Goal: Information Seeking & Learning: Learn about a topic

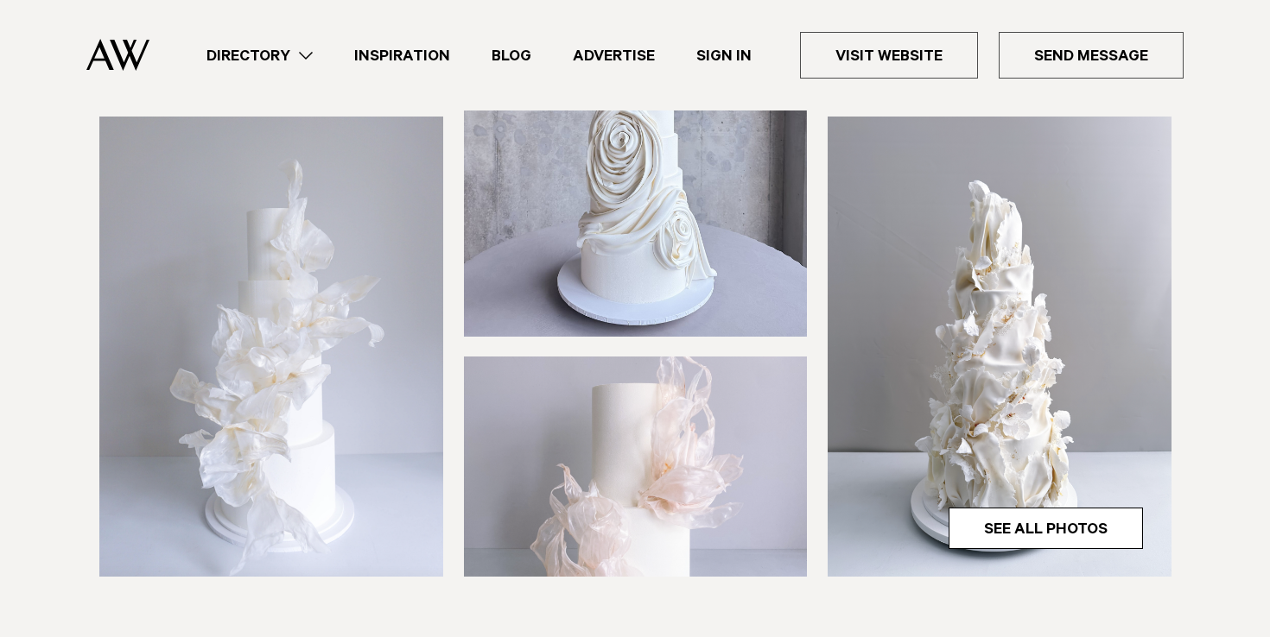
scroll to position [422, 0]
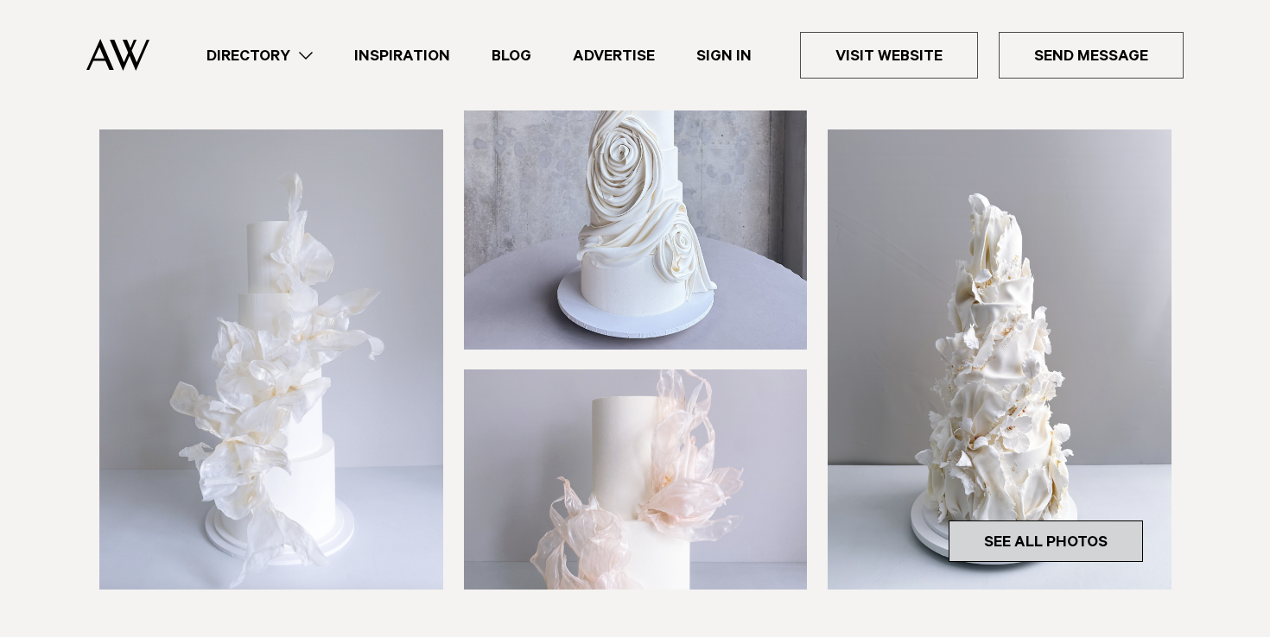
click at [1051, 532] on link "See All Photos" at bounding box center [1045, 541] width 194 height 41
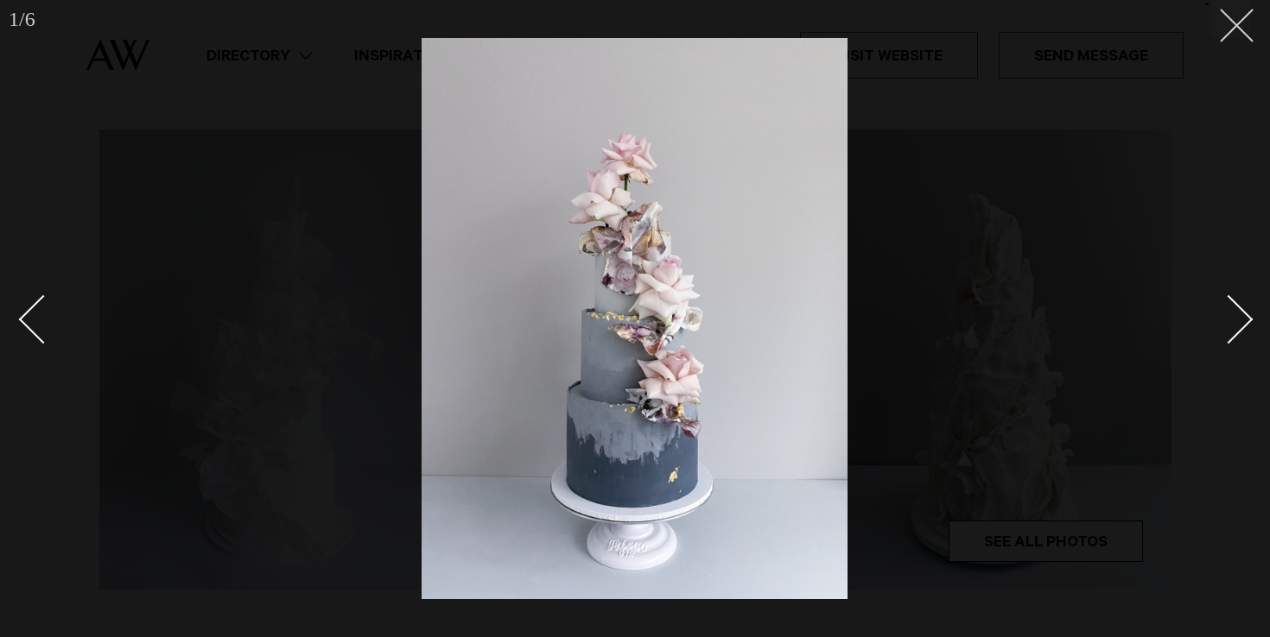
click at [1244, 20] on button at bounding box center [1230, 19] width 38 height 38
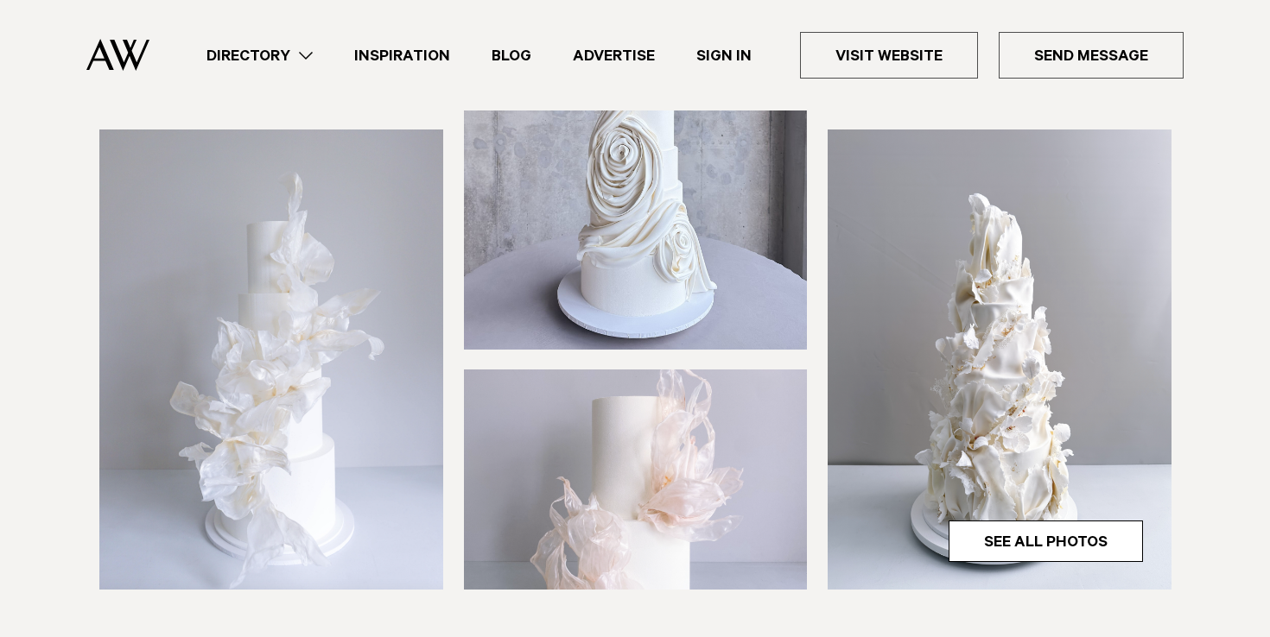
click at [1059, 334] on img at bounding box center [999, 360] width 344 height 460
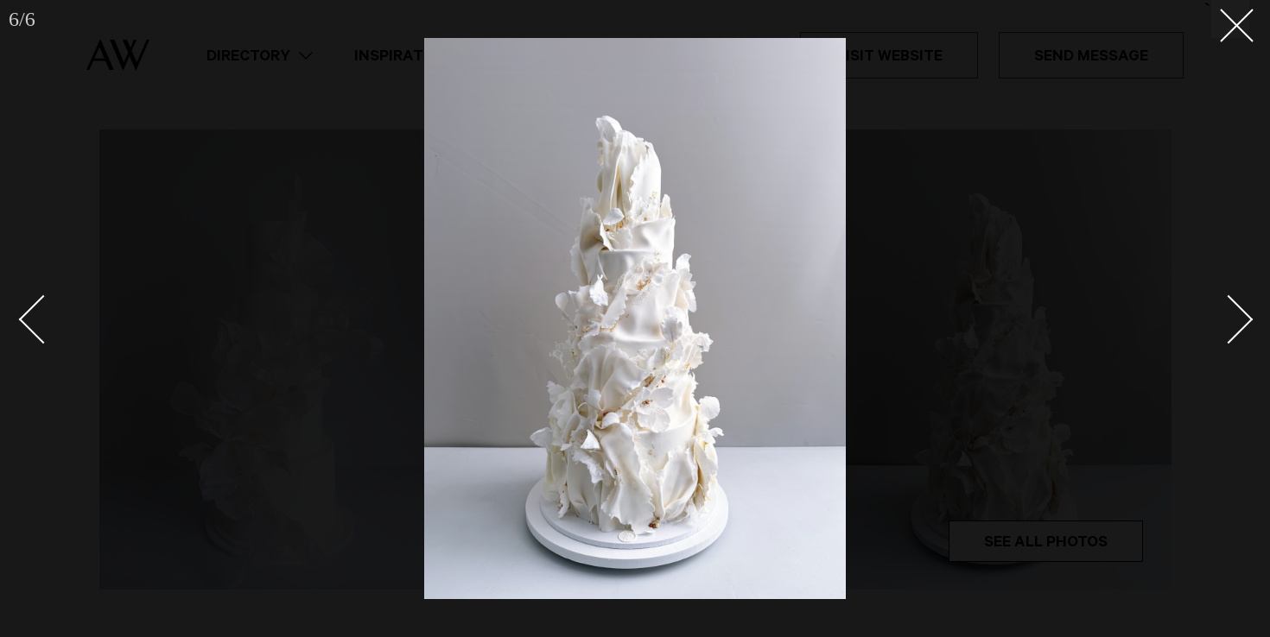
click at [1251, 54] on div at bounding box center [635, 318] width 1270 height 637
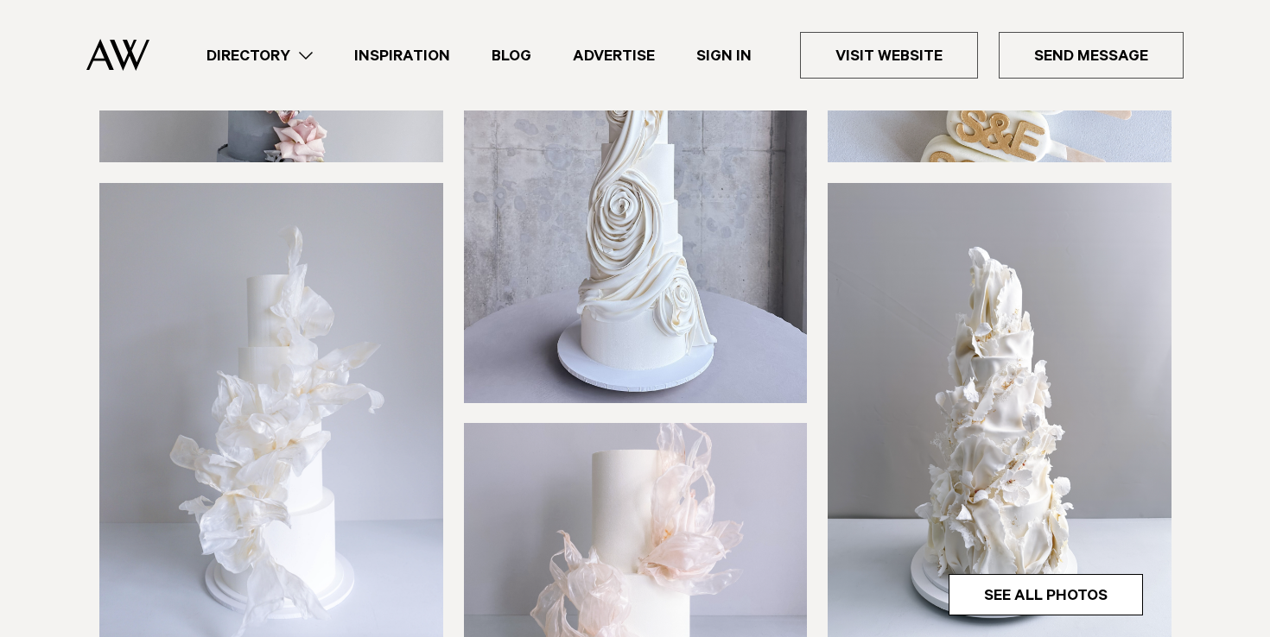
scroll to position [413, 0]
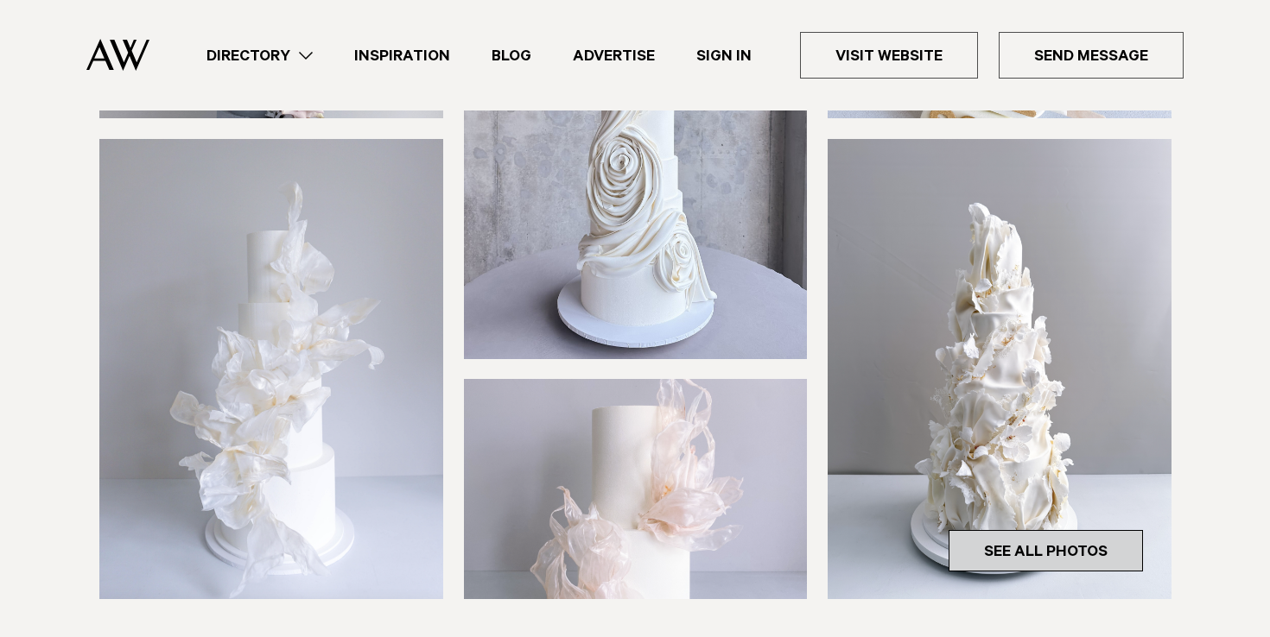
click at [1044, 535] on link "See All Photos" at bounding box center [1045, 550] width 194 height 41
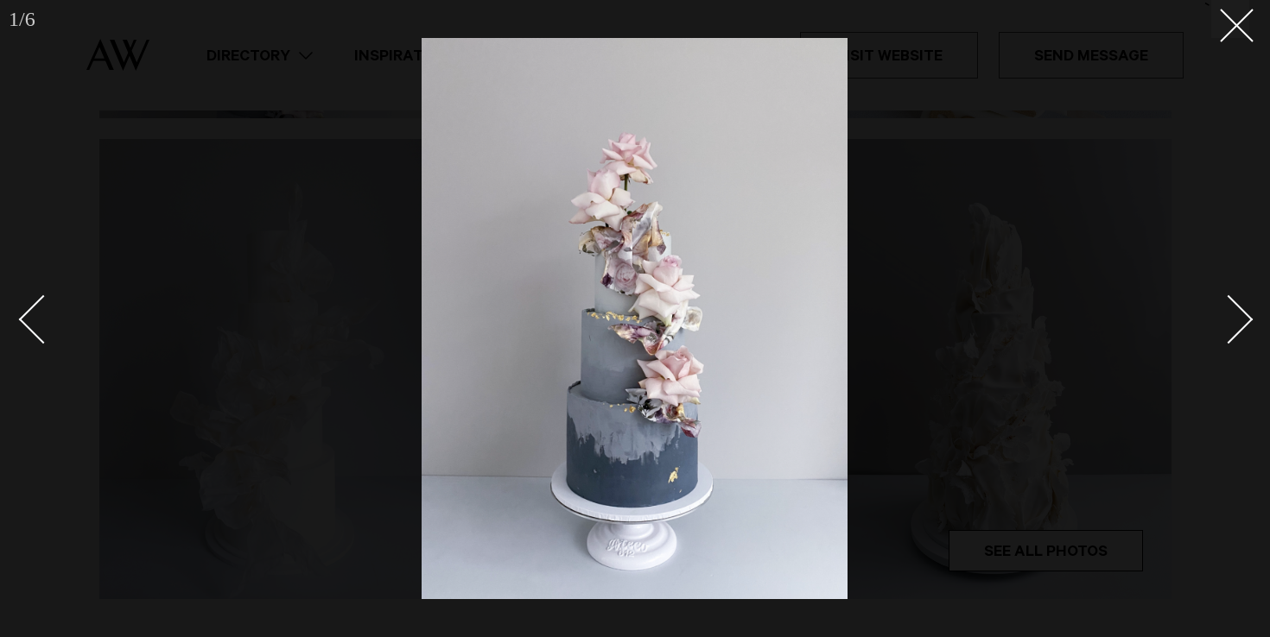
click at [1235, 301] on link at bounding box center [1218, 318] width 60 height 86
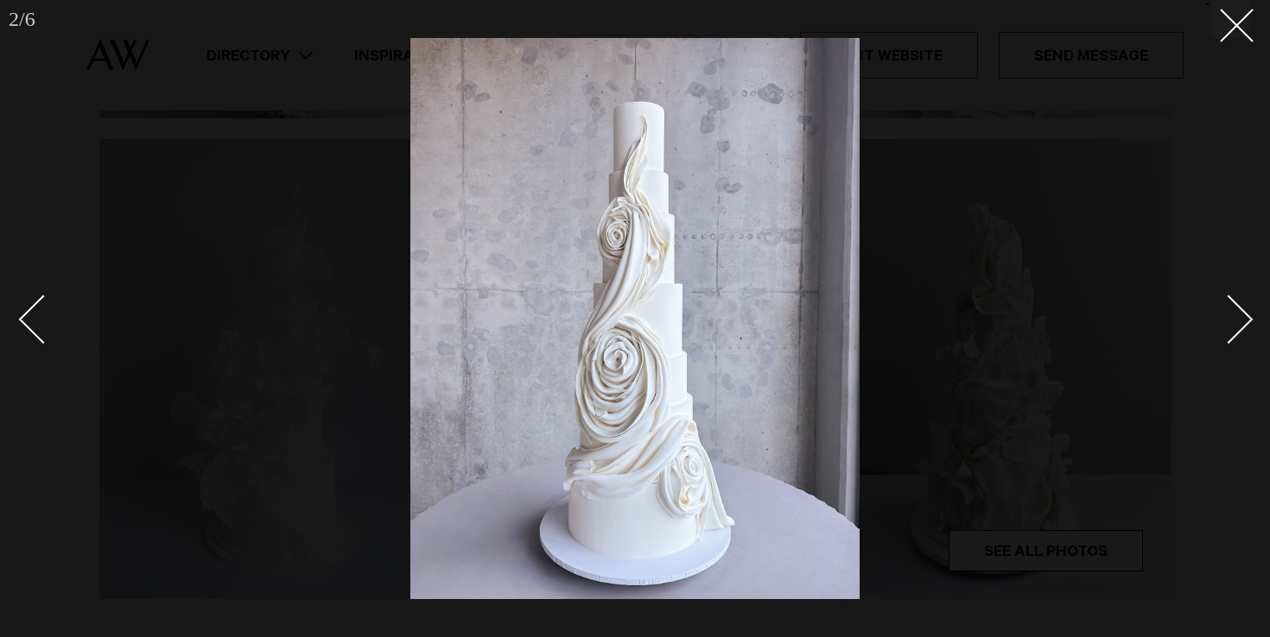
click at [1234, 301] on link at bounding box center [1218, 318] width 60 height 86
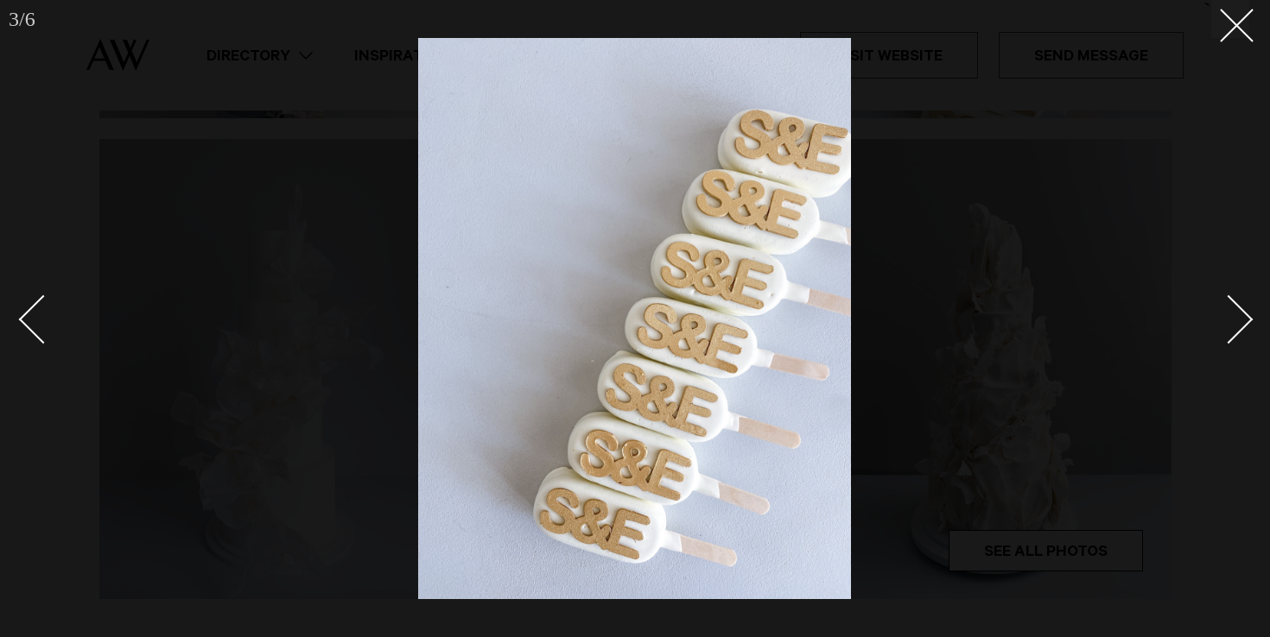
click at [1234, 301] on link at bounding box center [1218, 318] width 60 height 86
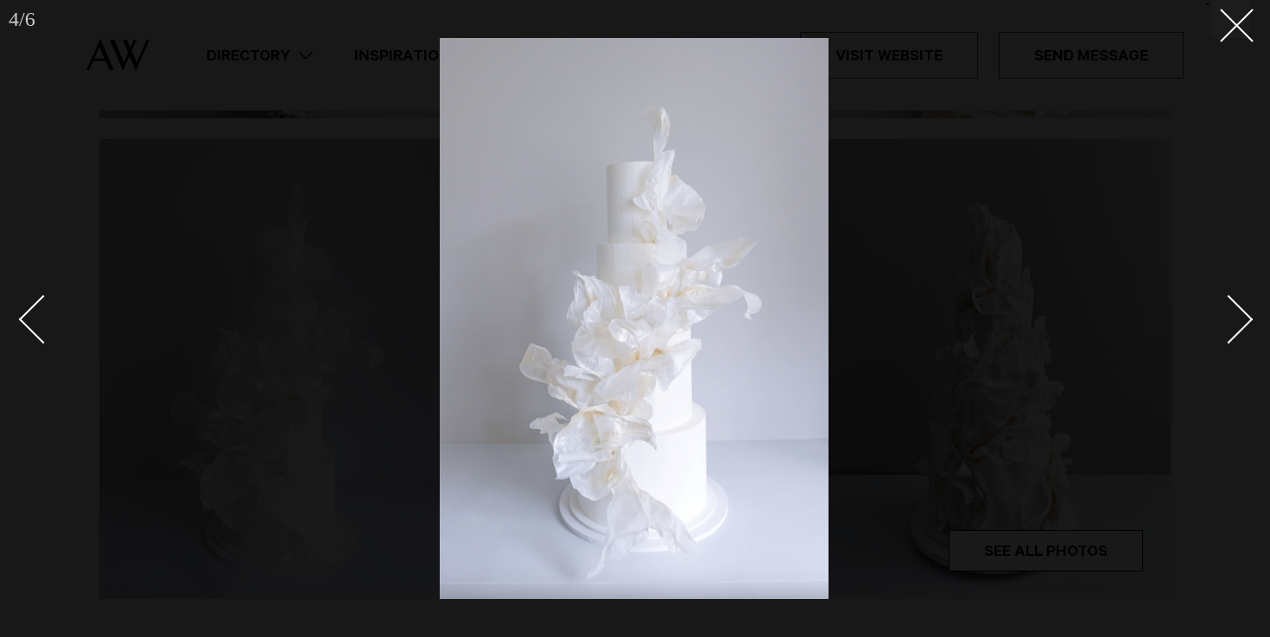
click at [1234, 301] on link at bounding box center [1218, 318] width 60 height 86
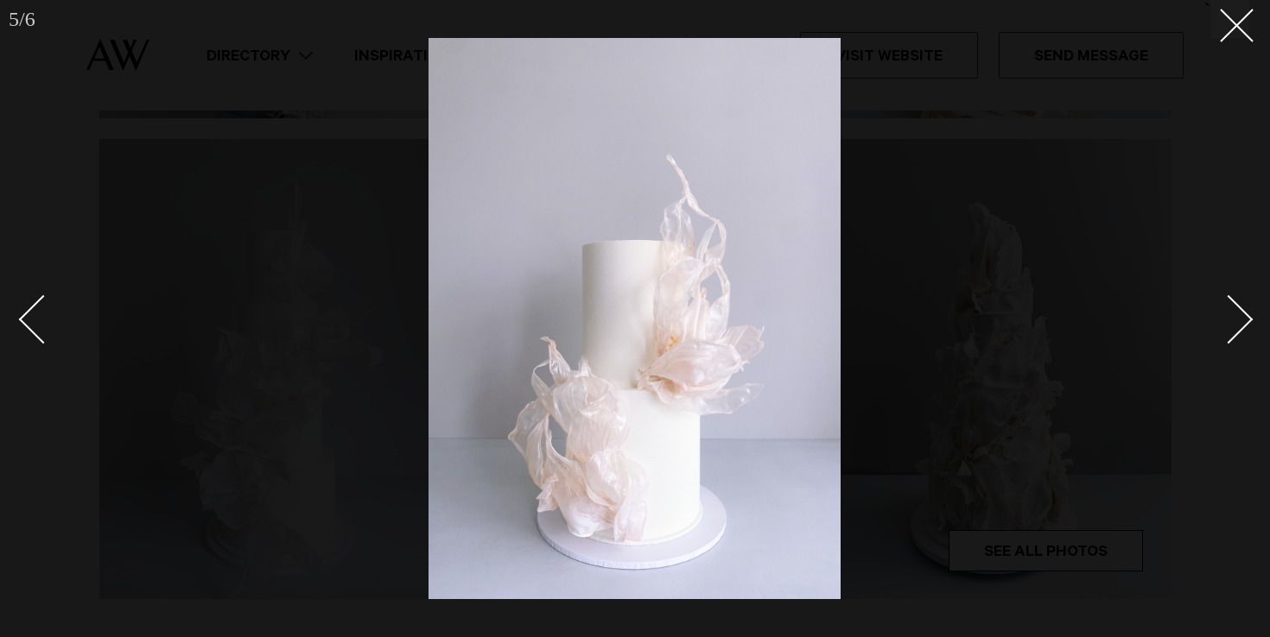
click at [1234, 301] on link at bounding box center [1218, 318] width 60 height 86
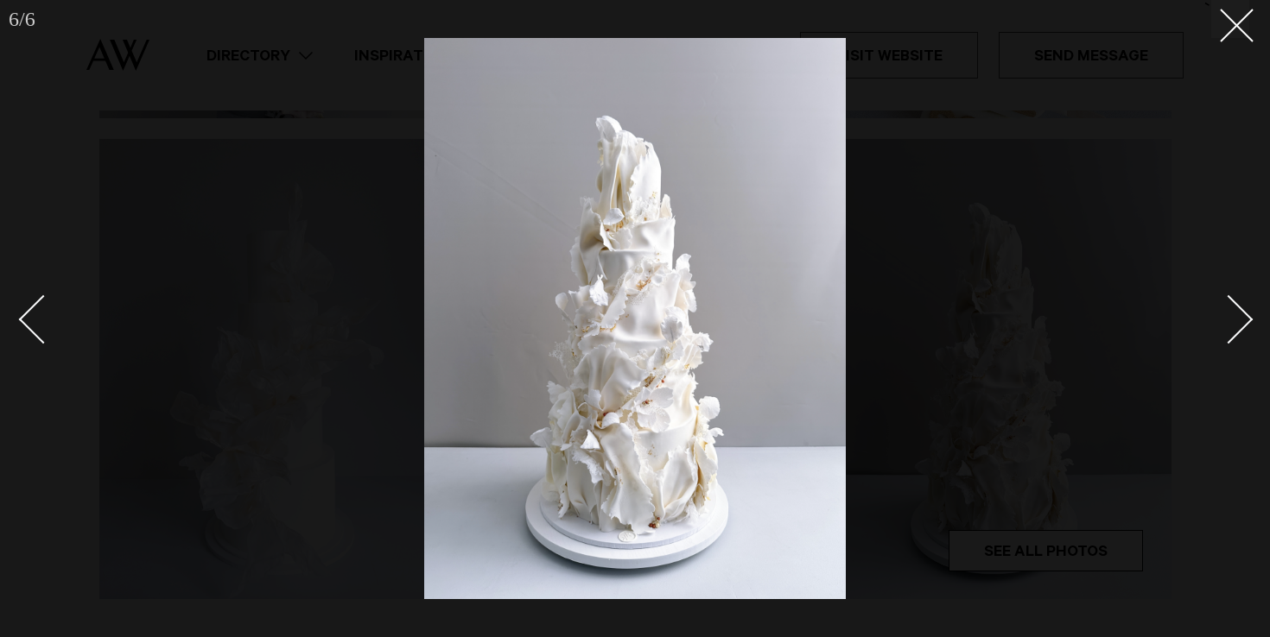
click at [1234, 301] on link at bounding box center [1218, 318] width 60 height 86
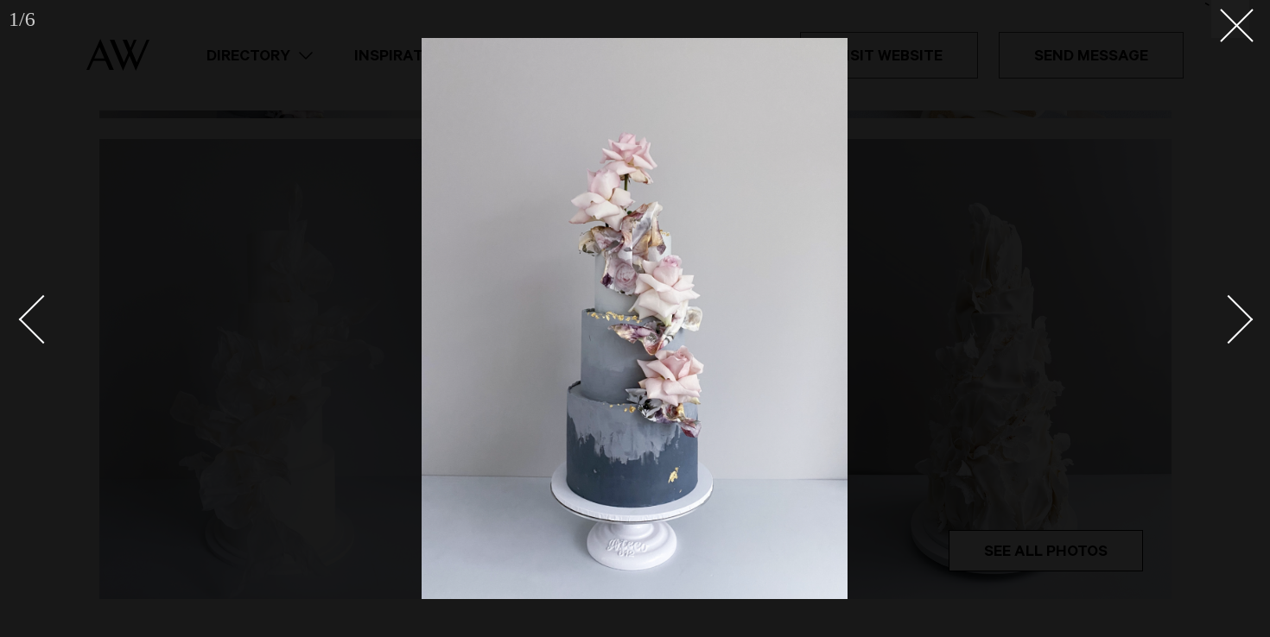
click at [1234, 301] on link at bounding box center [1218, 318] width 60 height 86
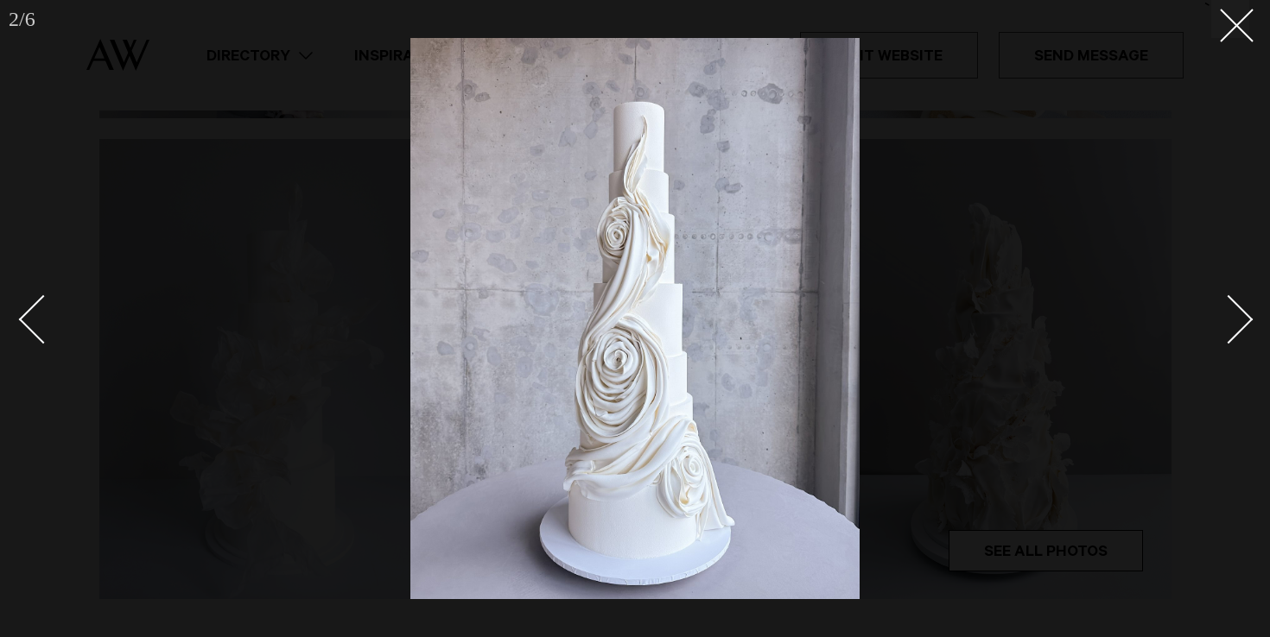
click at [1235, 301] on link at bounding box center [1218, 318] width 60 height 86
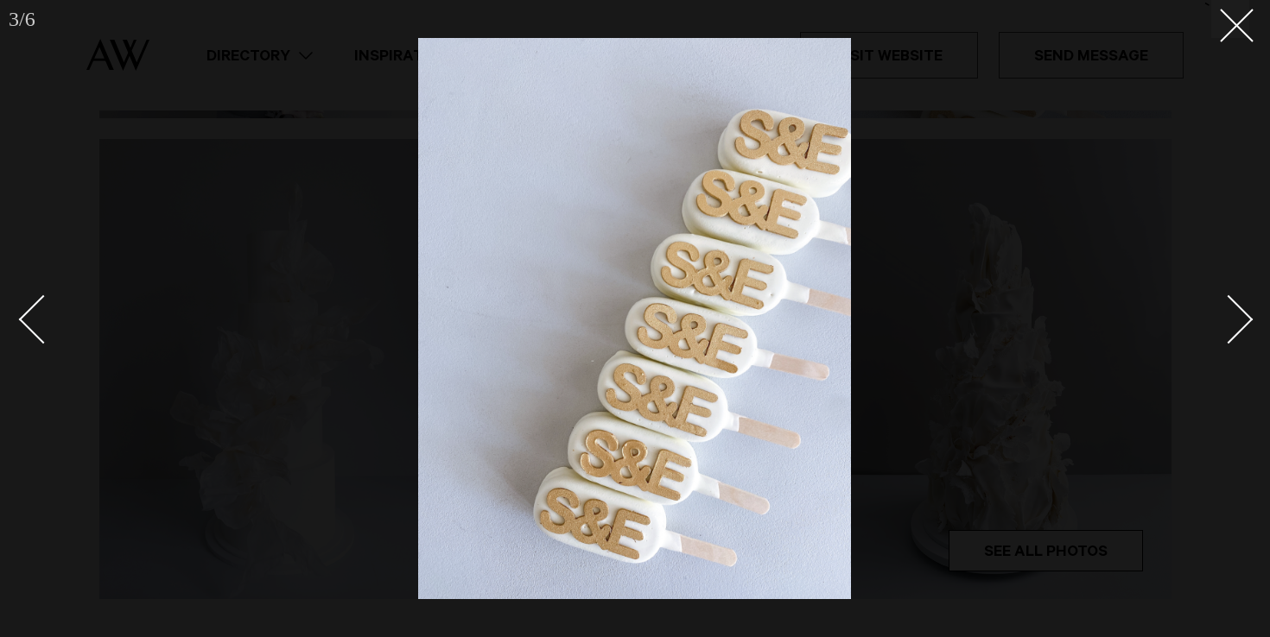
click at [1235, 301] on link at bounding box center [1218, 318] width 60 height 86
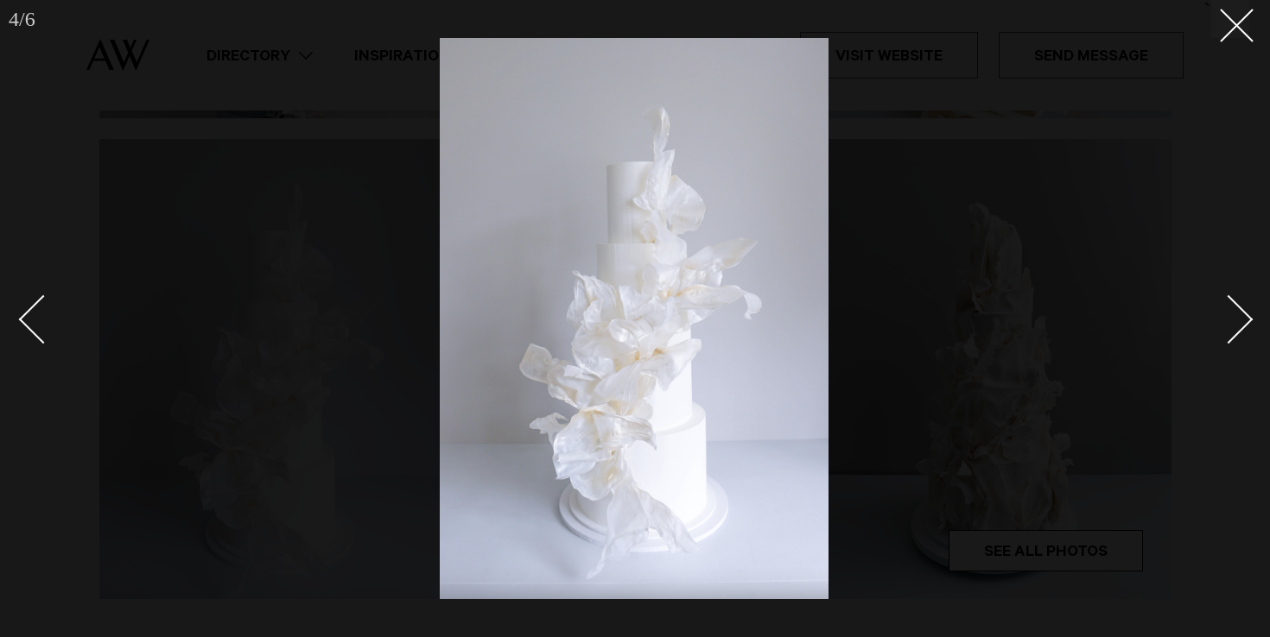
click at [1235, 301] on link at bounding box center [1218, 318] width 60 height 86
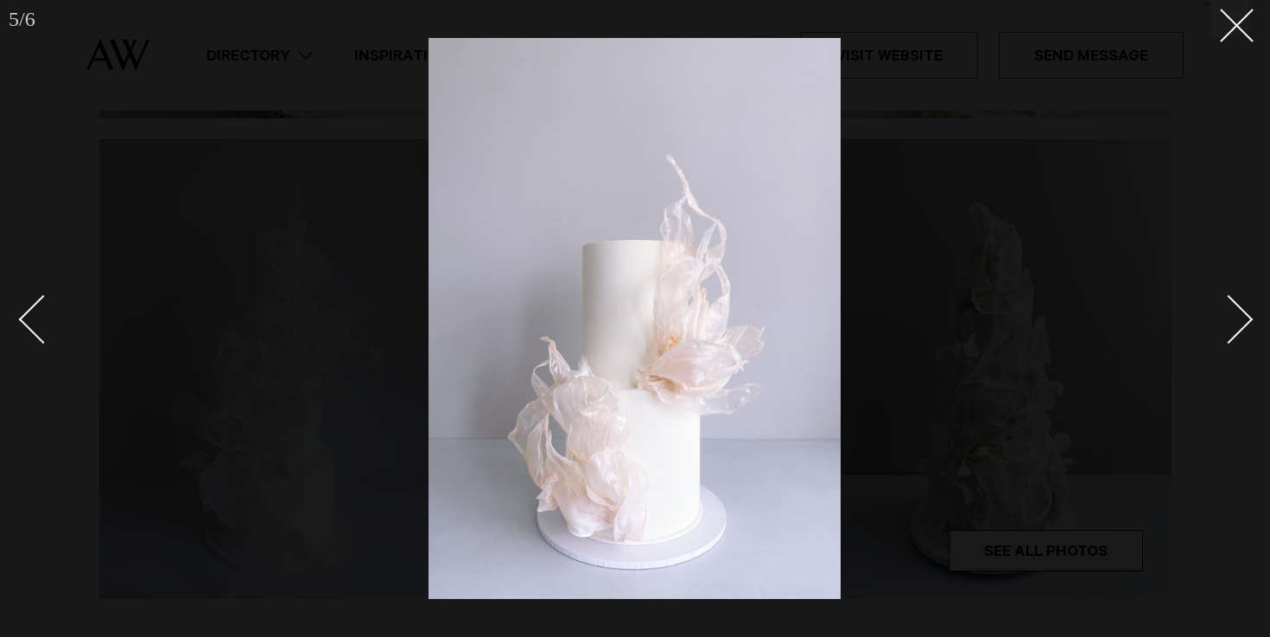
click at [1235, 301] on link at bounding box center [1218, 318] width 60 height 86
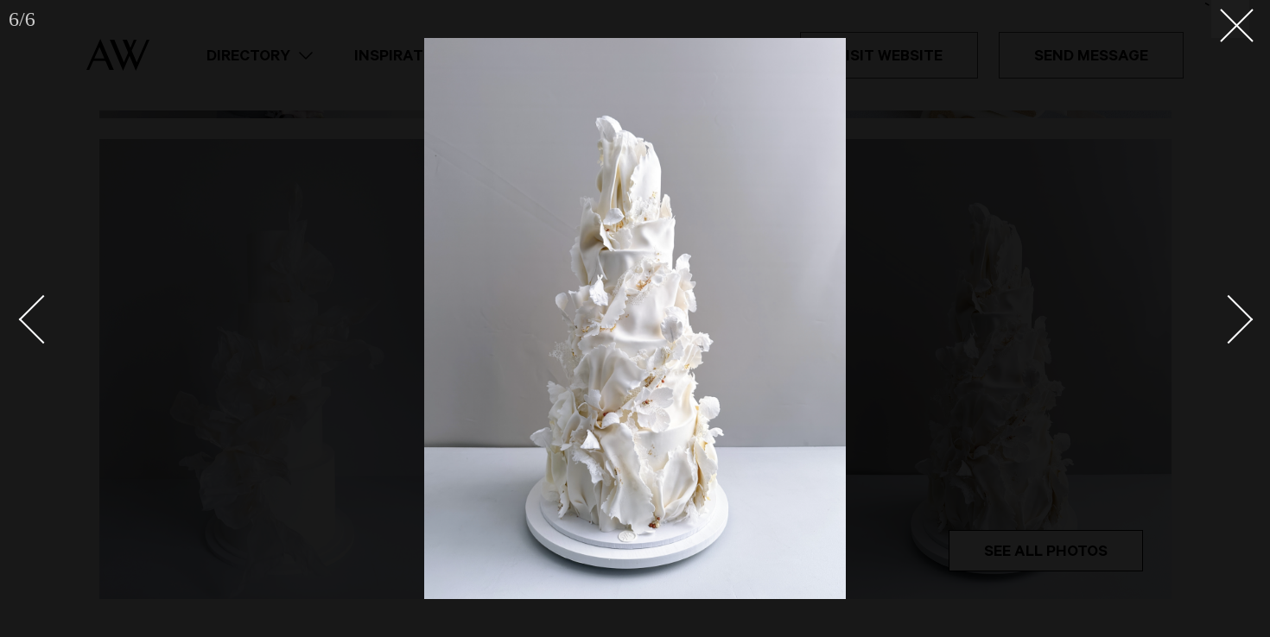
click at [1235, 301] on link at bounding box center [1218, 318] width 60 height 86
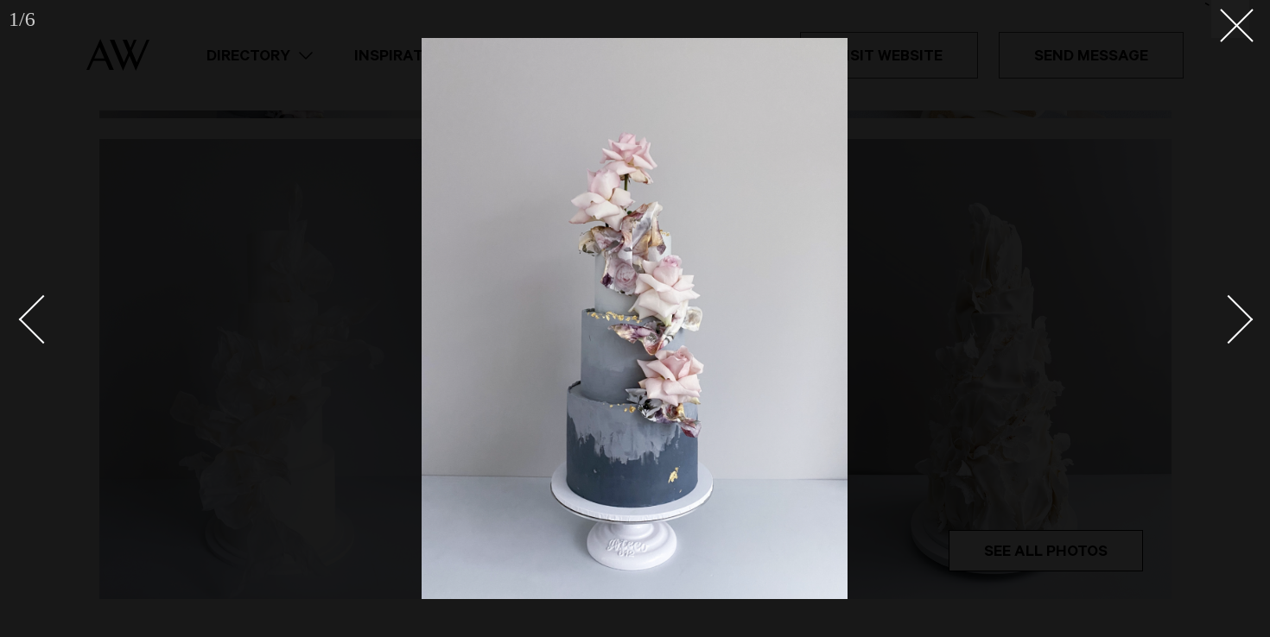
click at [1235, 301] on link at bounding box center [1218, 318] width 60 height 86
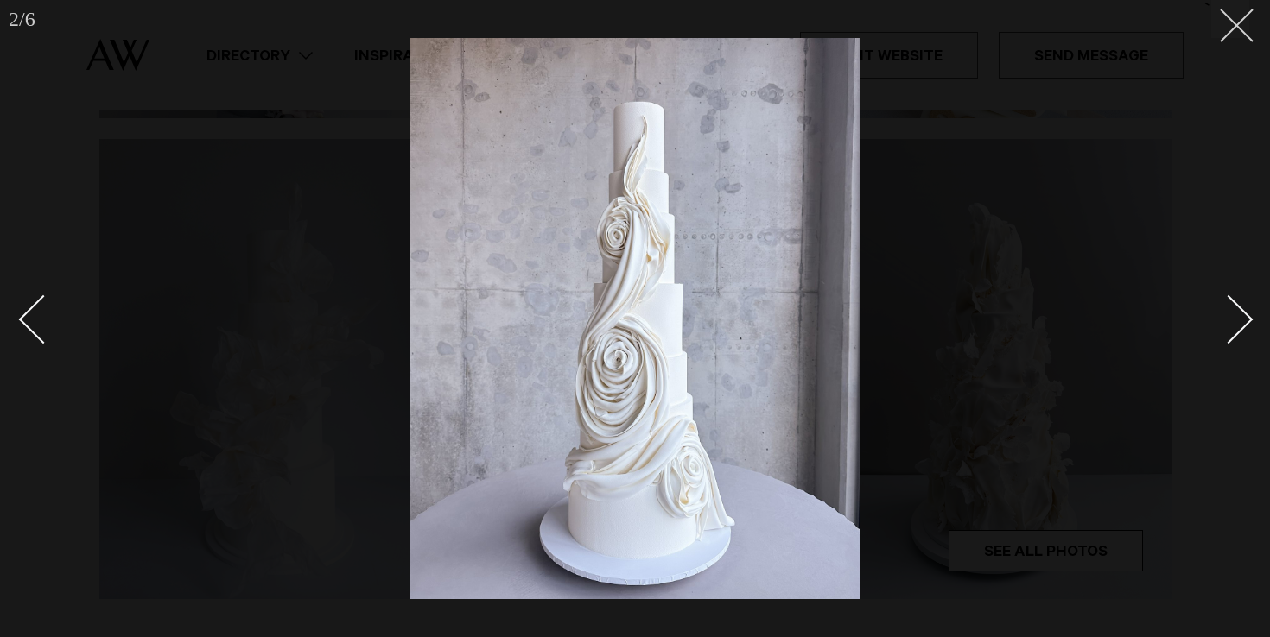
click at [1237, 17] on icon at bounding box center [1229, 19] width 21 height 21
